Goal: Task Accomplishment & Management: Manage account settings

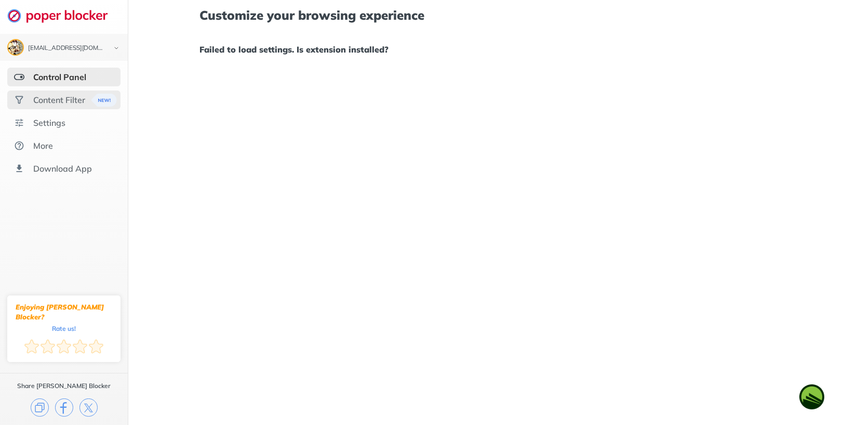
click at [35, 90] on div "Content Filter" at bounding box center [63, 99] width 113 height 19
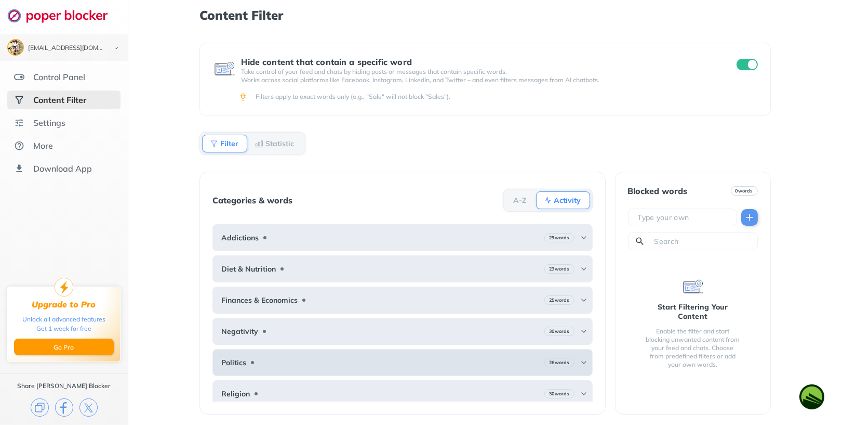
scroll to position [65, 0]
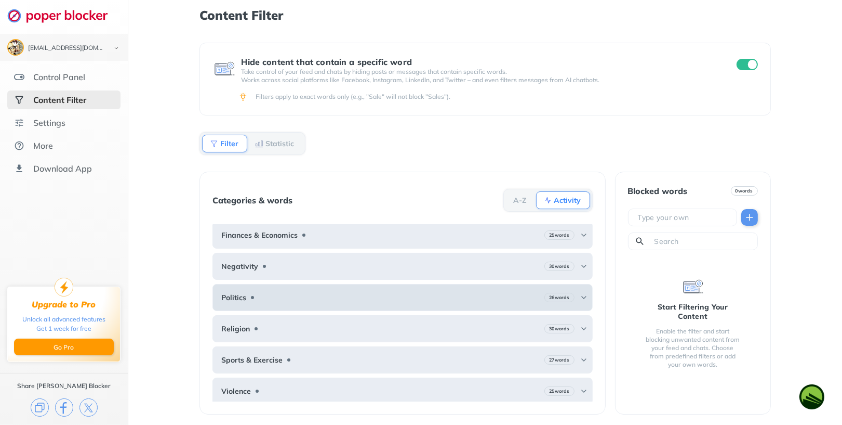
click at [402, 348] on div "Sports & Exercise 27 words" at bounding box center [403, 359] width 380 height 27
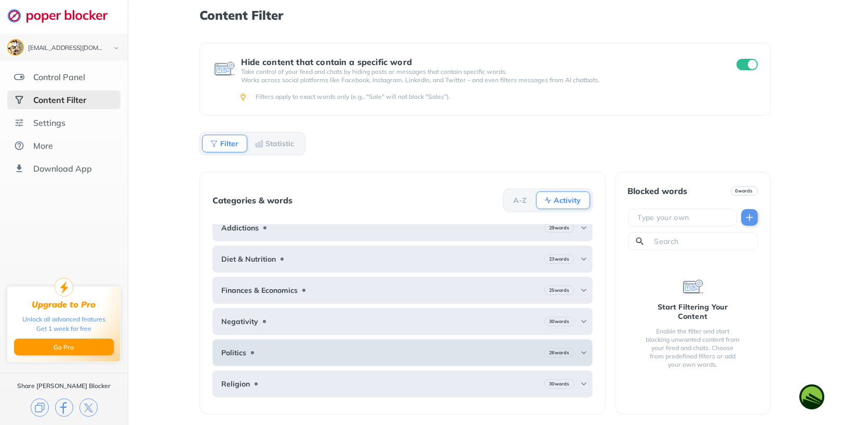
scroll to position [0, 0]
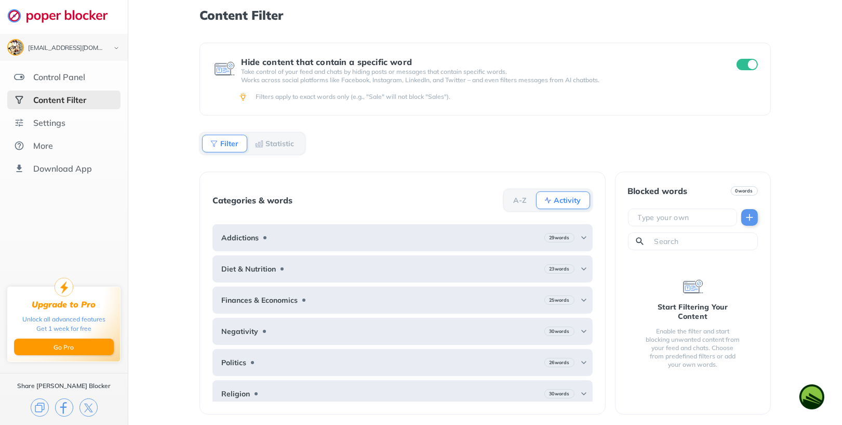
click at [484, 176] on div "Categories & words A-Z Activity Addictions 29 words Diet & Nutrition 23 words F…" at bounding box center [403, 292] width 406 height 243
click at [271, 144] on b "Statistic" at bounding box center [280, 143] width 29 height 6
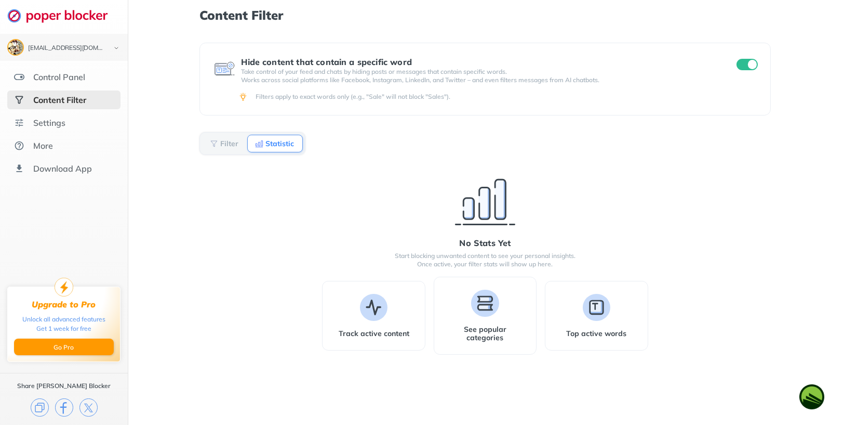
click at [220, 149] on div "Filter" at bounding box center [224, 144] width 45 height 18
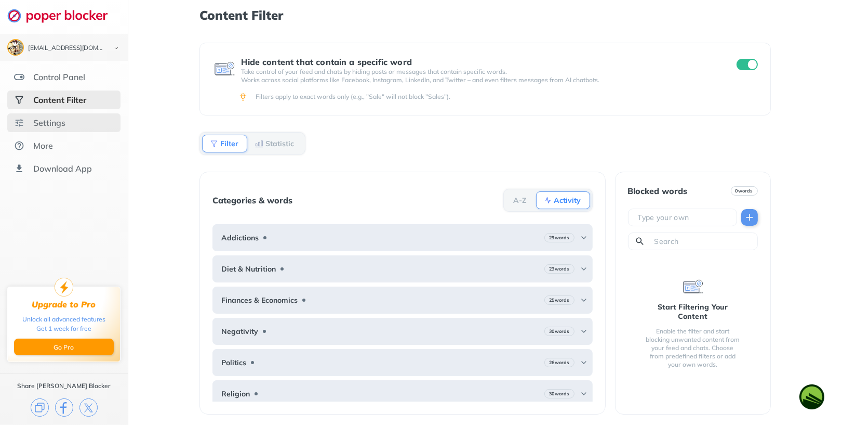
click at [64, 121] on div "Settings" at bounding box center [49, 122] width 32 height 10
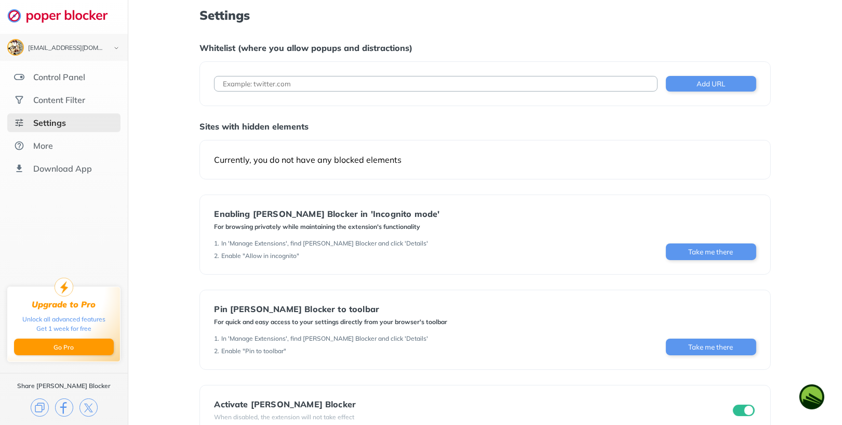
scroll to position [25, 0]
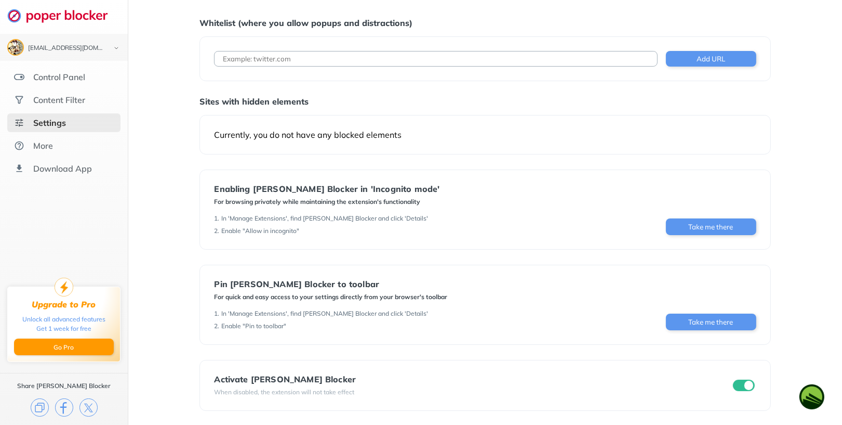
click at [808, 86] on div "Settings Whitelist (where you allow popups and distractions) Add URL Sites with…" at bounding box center [485, 200] width 714 height 451
click at [677, 224] on button "Take me there" at bounding box center [711, 226] width 90 height 17
